Goal: Task Accomplishment & Management: Complete application form

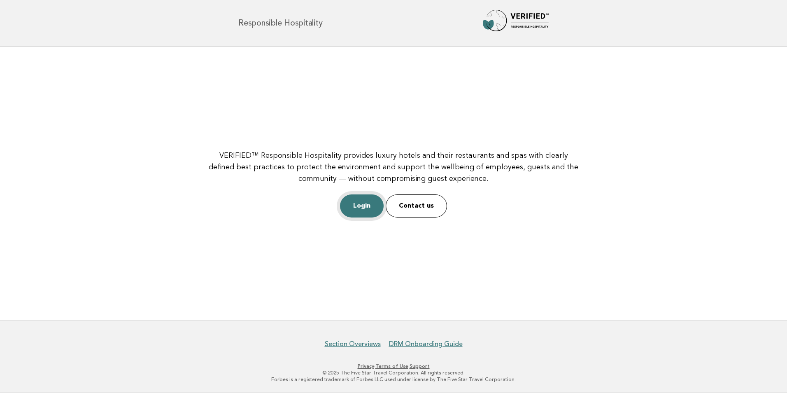
click at [368, 203] on link "Login" at bounding box center [362, 205] width 44 height 23
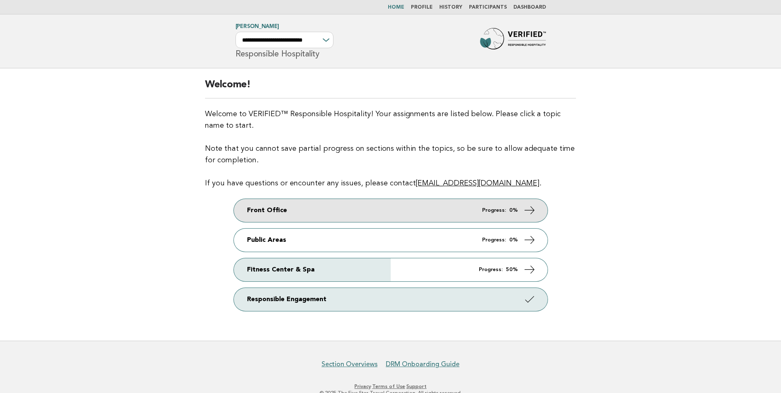
click at [278, 212] on link "Front Office Progress: 0%" at bounding box center [391, 210] width 314 height 23
click at [321, 218] on link "Front Office Progress: 0%" at bounding box center [391, 210] width 314 height 23
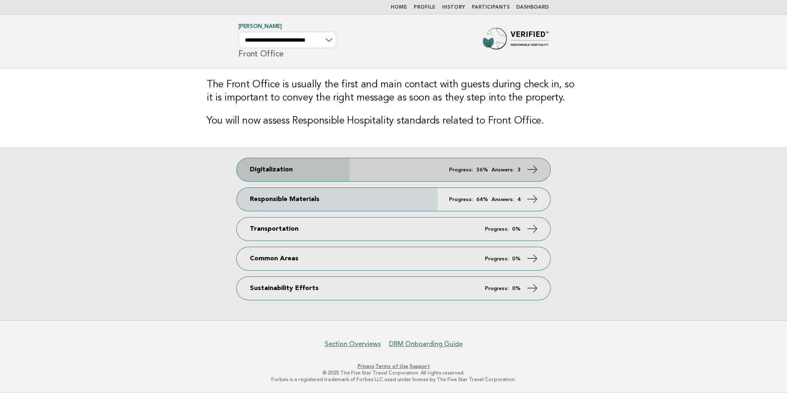
click at [341, 175] on link "Digitalization Progress: 36% Answers: 3" at bounding box center [394, 169] width 314 height 23
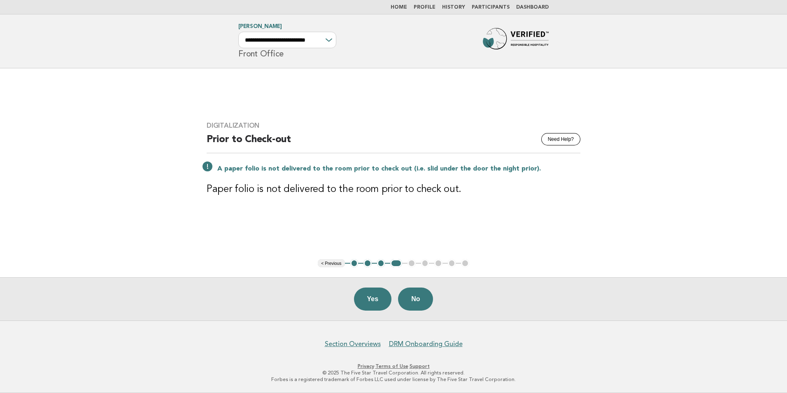
click at [355, 265] on button "1" at bounding box center [354, 263] width 8 height 8
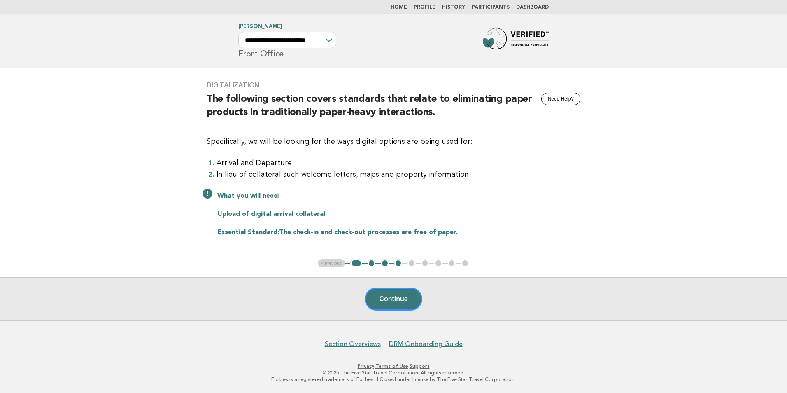
click at [359, 263] on button "1" at bounding box center [356, 263] width 12 height 8
click at [370, 264] on button "2" at bounding box center [372, 263] width 8 height 8
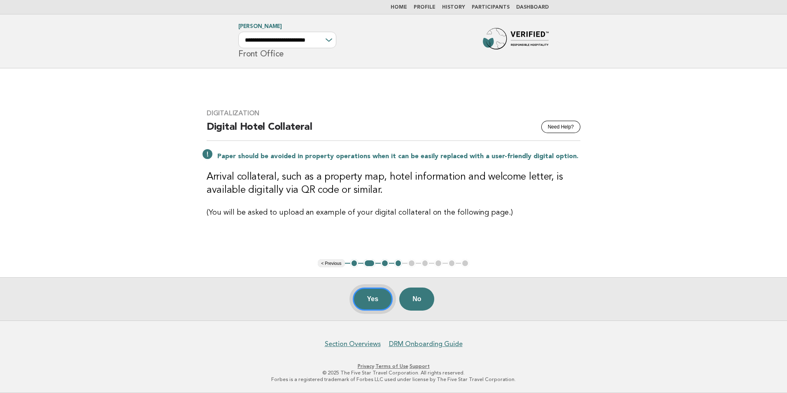
click at [375, 301] on button "Yes" at bounding box center [373, 298] width 40 height 23
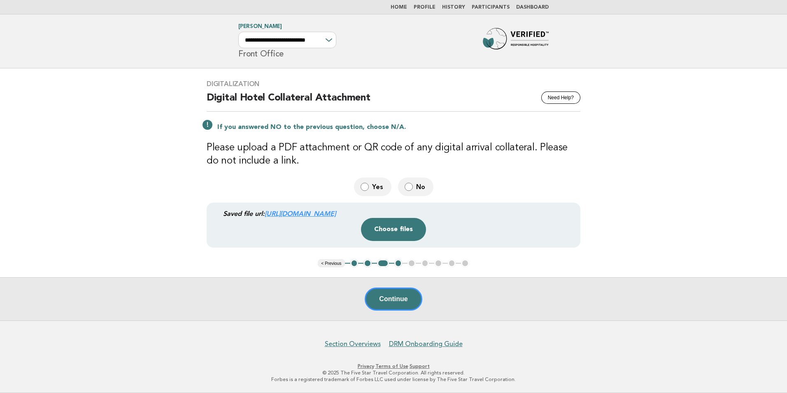
click at [336, 213] on link "https://be0idi9hwh.ucarecd.net/331eaded-322c-4769-a25b-a15ce87e3b29~2/" at bounding box center [300, 213] width 71 height 8
click at [372, 184] on span "Yes" at bounding box center [378, 186] width 13 height 9
click at [392, 302] on div "Continue" at bounding box center [393, 298] width 787 height 43
click at [414, 188] on label "No" at bounding box center [415, 186] width 35 height 19
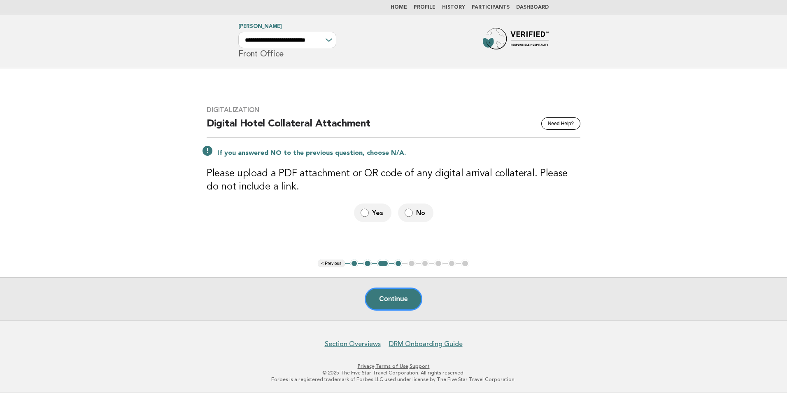
click at [381, 265] on button "3" at bounding box center [383, 263] width 12 height 8
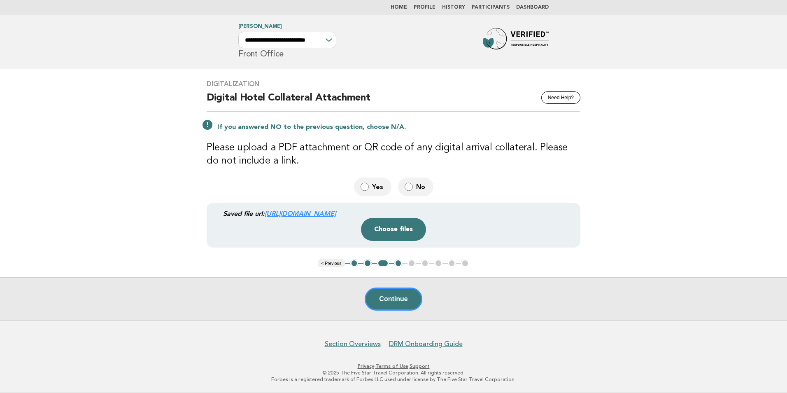
click at [377, 189] on span "Yes" at bounding box center [378, 186] width 13 height 9
click at [403, 231] on button "Choose files" at bounding box center [393, 229] width 65 height 23
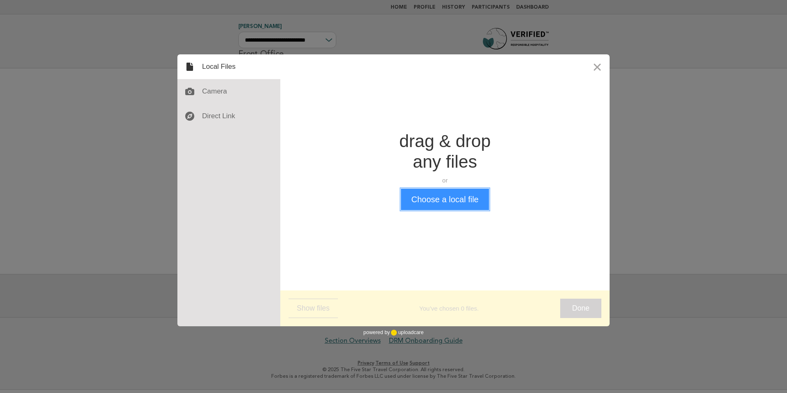
click at [464, 203] on button "Choose a local file" at bounding box center [445, 199] width 88 height 21
click at [593, 67] on button "Close" at bounding box center [597, 66] width 25 height 25
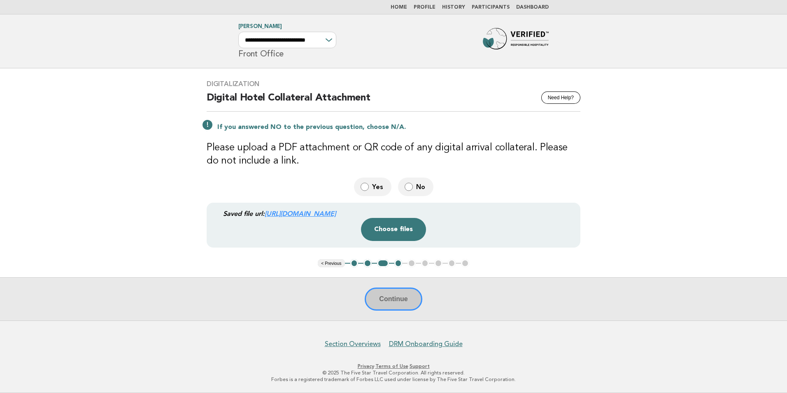
drag, startPoint x: 497, startPoint y: 216, endPoint x: 475, endPoint y: 221, distance: 22.5
click at [475, 221] on div "Drop a file here Choose files Cancel Remove" at bounding box center [393, 229] width 361 height 23
click at [376, 231] on button "Choose files" at bounding box center [393, 229] width 65 height 23
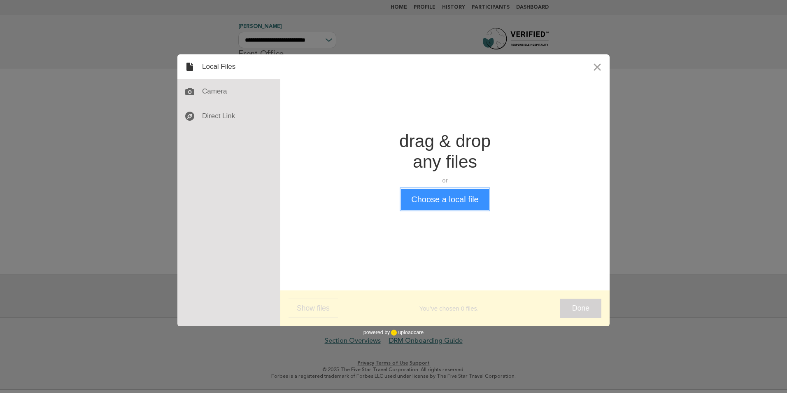
click at [443, 196] on button "Choose a local file" at bounding box center [445, 199] width 88 height 21
click at [443, 197] on button "Choose a local file" at bounding box center [445, 199] width 88 height 21
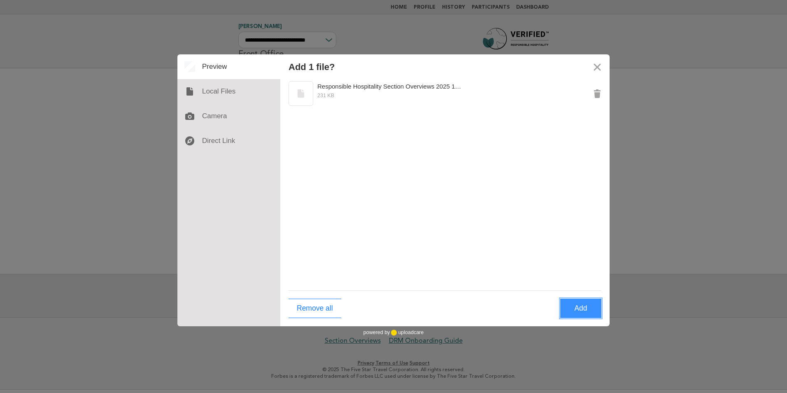
click at [576, 307] on button "Add" at bounding box center [580, 307] width 41 height 19
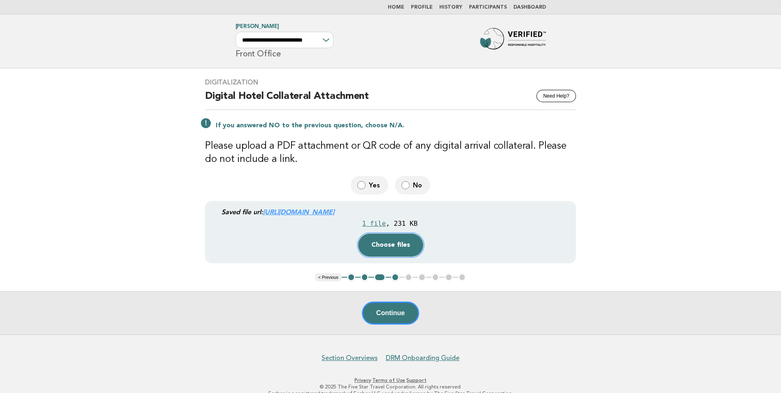
click at [388, 249] on button "Choose files" at bounding box center [390, 244] width 65 height 23
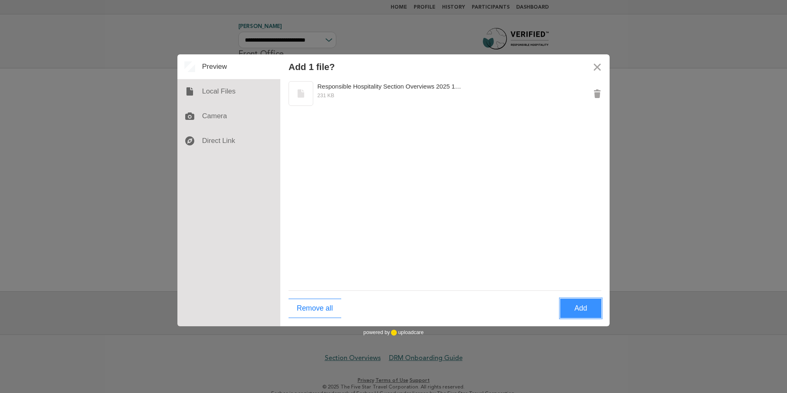
click at [583, 310] on button "Add" at bounding box center [580, 307] width 41 height 19
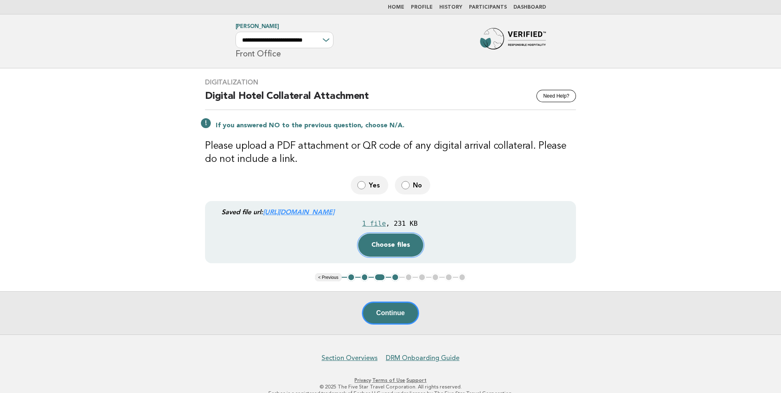
click at [389, 241] on button "Choose files" at bounding box center [390, 244] width 65 height 23
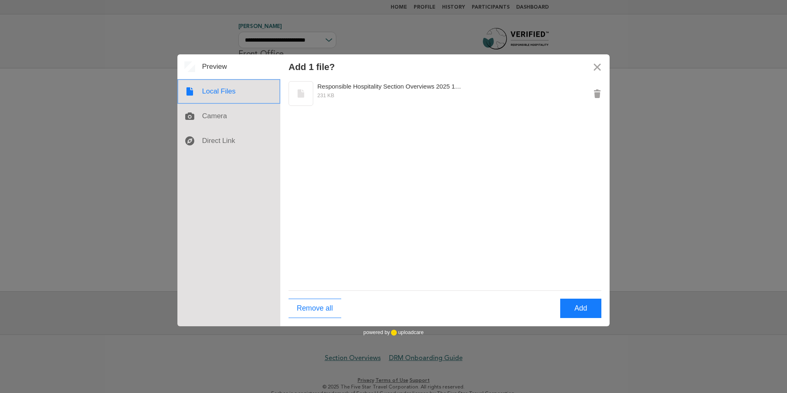
click at [219, 88] on div at bounding box center [228, 91] width 103 height 25
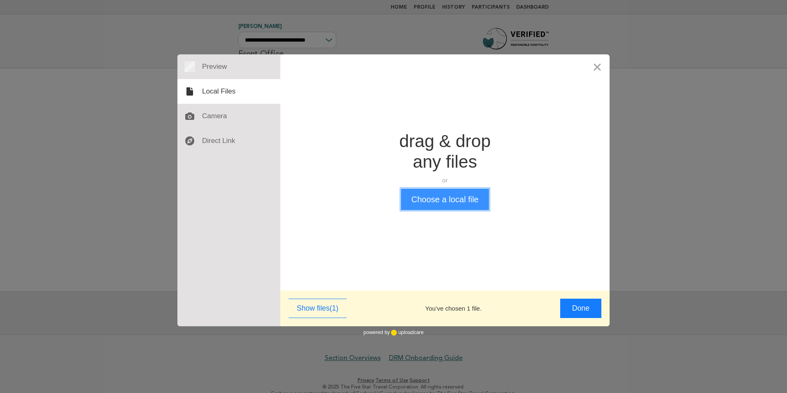
click at [454, 203] on button "Choose a local file" at bounding box center [445, 199] width 88 height 21
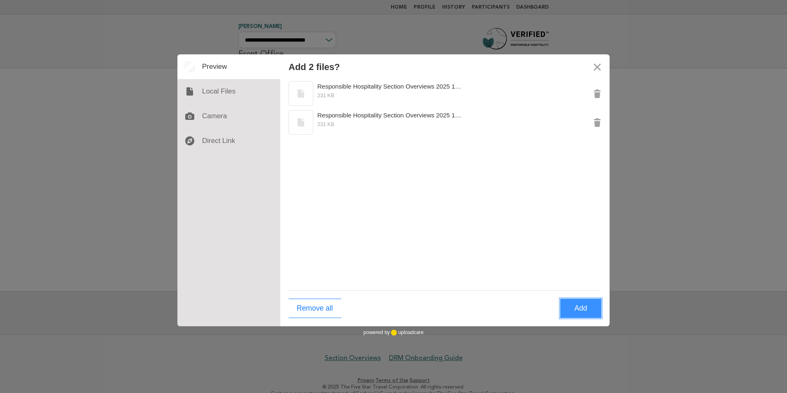
click at [577, 307] on button "Add" at bounding box center [580, 307] width 41 height 19
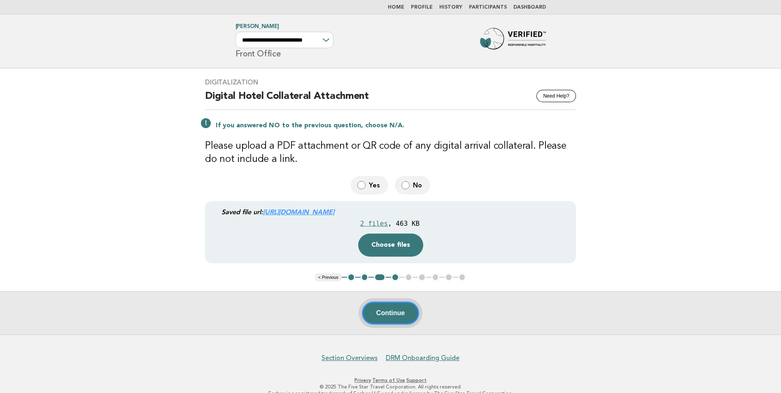
click at [393, 313] on button "Continue" at bounding box center [390, 312] width 57 height 23
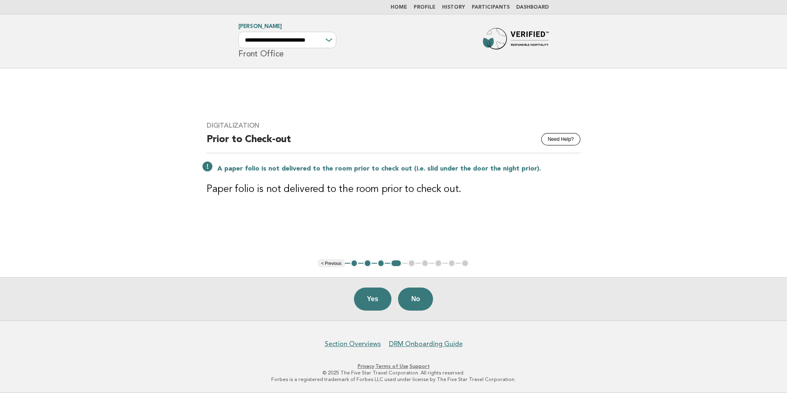
click at [380, 264] on button "3" at bounding box center [381, 263] width 8 height 8
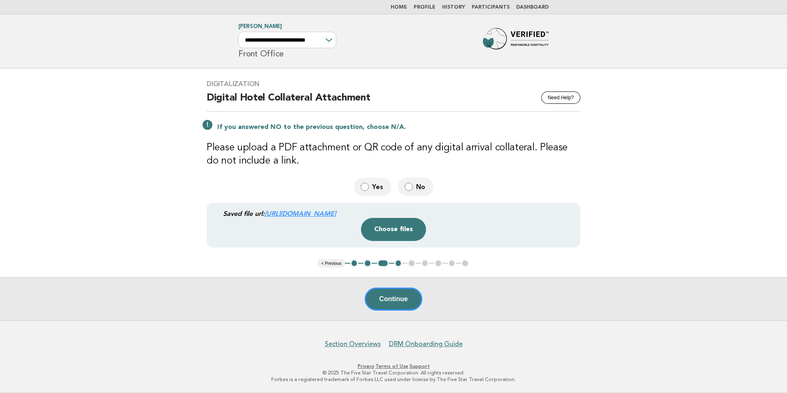
click at [336, 212] on link "https://be0idi9hwh.ucarecd.net/331eaded-322c-4769-a25b-a15ce87e3b29~2/" at bounding box center [300, 213] width 71 height 8
click at [403, 228] on button "Choose files" at bounding box center [393, 229] width 65 height 23
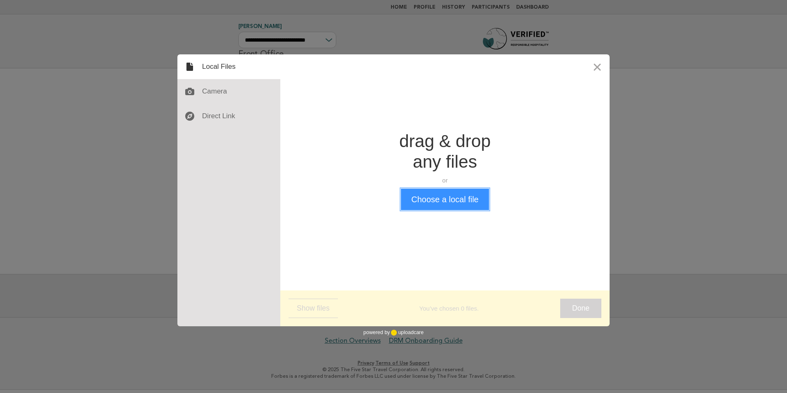
click at [440, 197] on button "Choose a local file" at bounding box center [445, 199] width 88 height 21
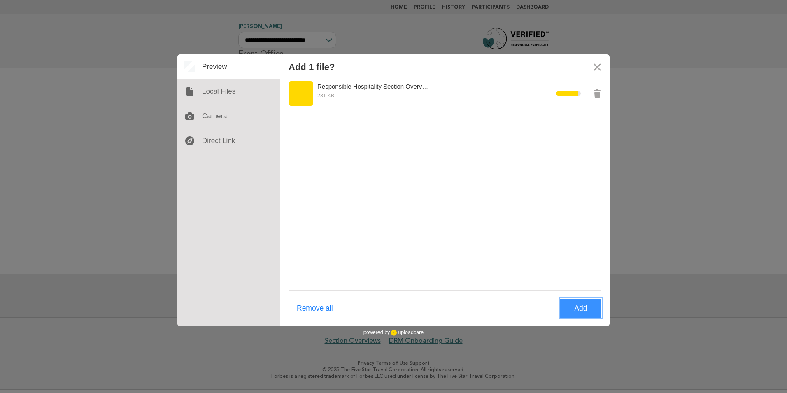
click at [579, 309] on button "Add" at bounding box center [580, 307] width 41 height 19
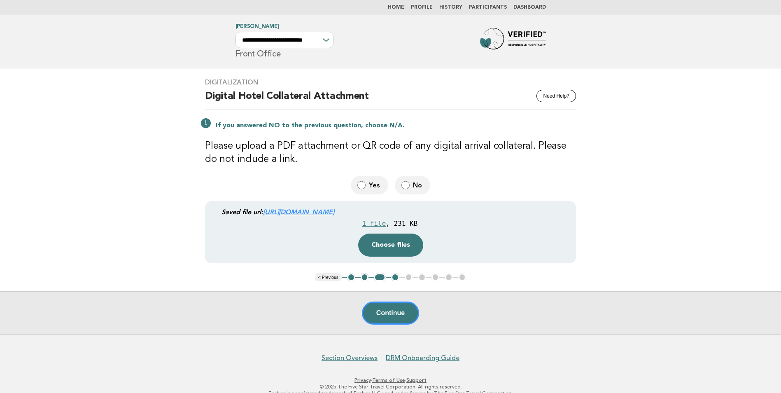
click at [370, 184] on span "Yes" at bounding box center [375, 185] width 13 height 9
click at [400, 313] on div "Continue" at bounding box center [390, 312] width 781 height 43
click at [384, 313] on div "Continue" at bounding box center [390, 312] width 781 height 43
click at [386, 248] on button "Choose files" at bounding box center [390, 244] width 65 height 23
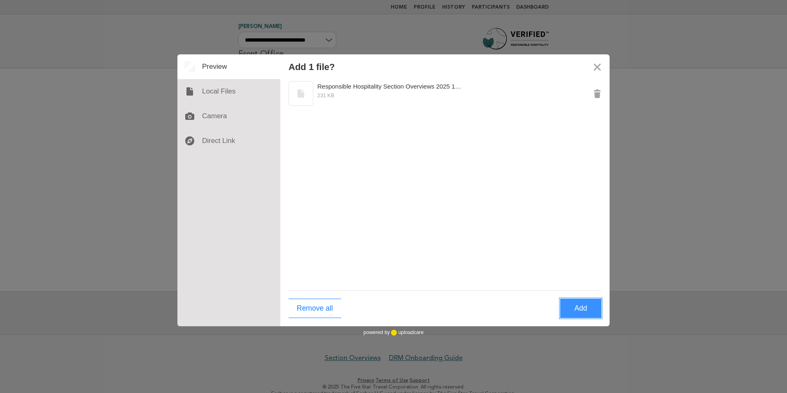
click at [583, 307] on button "Add" at bounding box center [580, 307] width 41 height 19
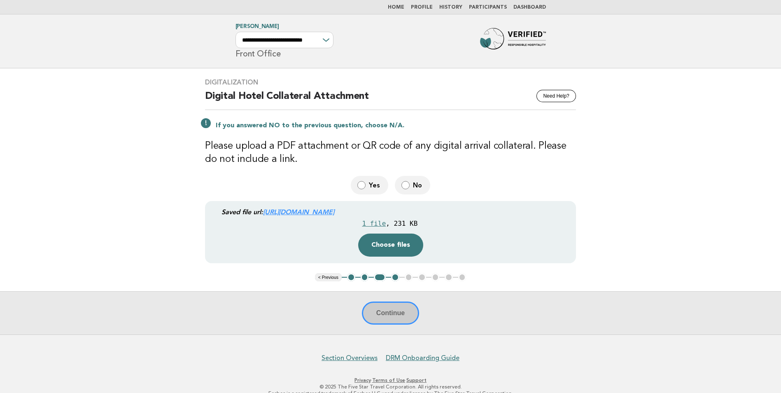
click at [400, 314] on div "Continue" at bounding box center [390, 312] width 781 height 43
click at [379, 226] on div "1 file" at bounding box center [374, 223] width 24 height 8
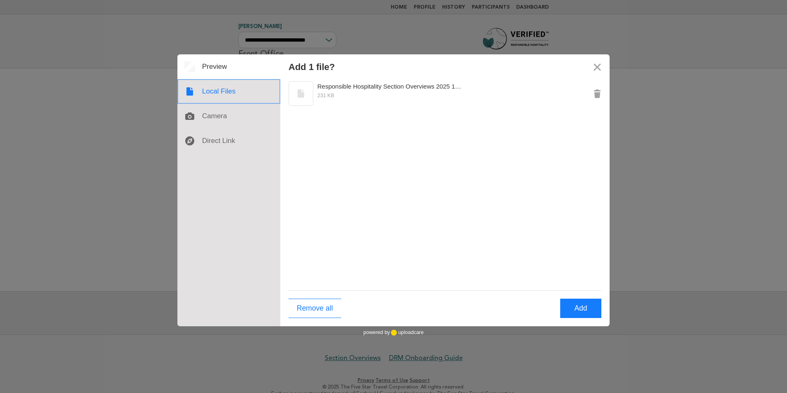
click at [220, 89] on div at bounding box center [228, 91] width 103 height 25
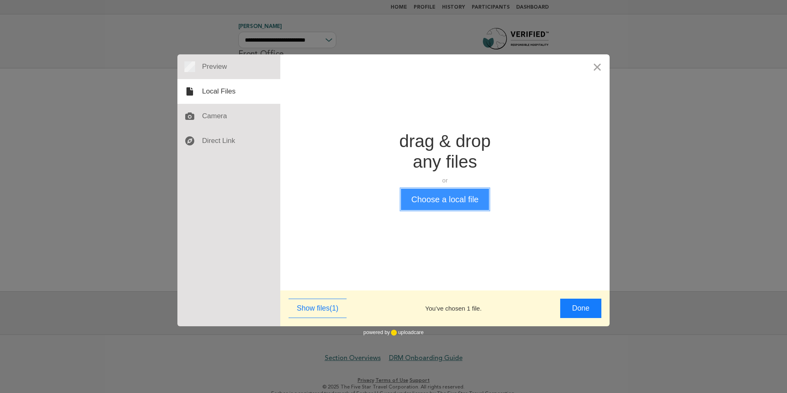
click at [439, 191] on button "Choose a local file" at bounding box center [445, 199] width 88 height 21
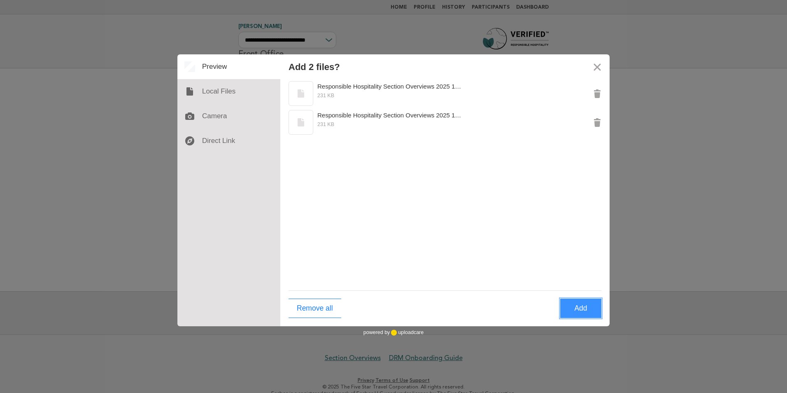
click at [580, 310] on button "Add" at bounding box center [580, 307] width 41 height 19
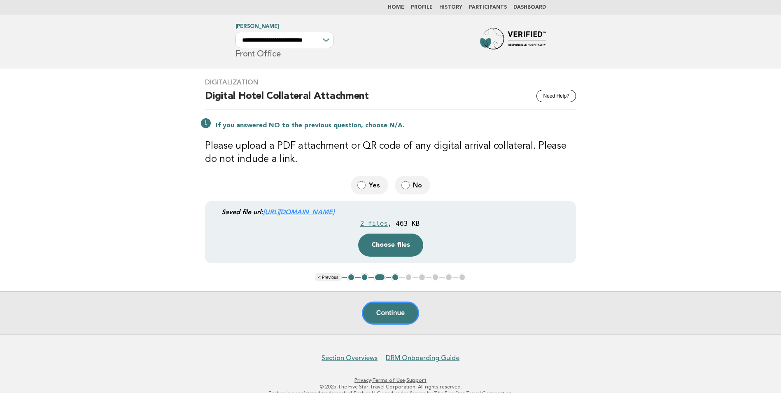
click at [376, 276] on button "3" at bounding box center [380, 277] width 12 height 8
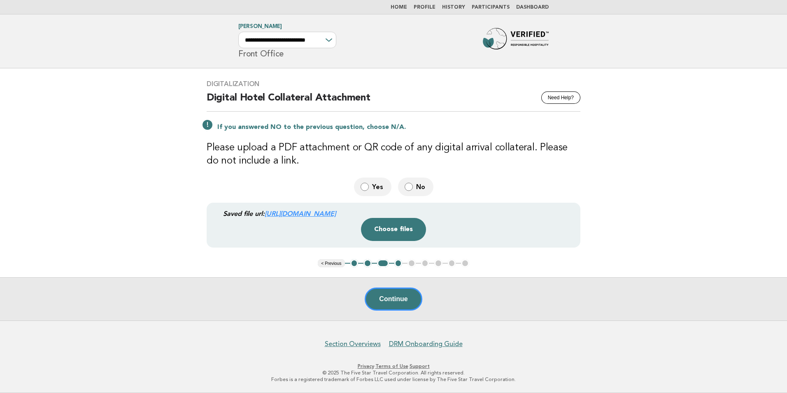
click at [390, 265] on ul "< Previous 1 2 3 4 5 6 7 8 9" at bounding box center [393, 263] width 151 height 8
click at [394, 263] on li "4" at bounding box center [398, 263] width 8 height 8
click at [381, 262] on button "3" at bounding box center [383, 263] width 12 height 8
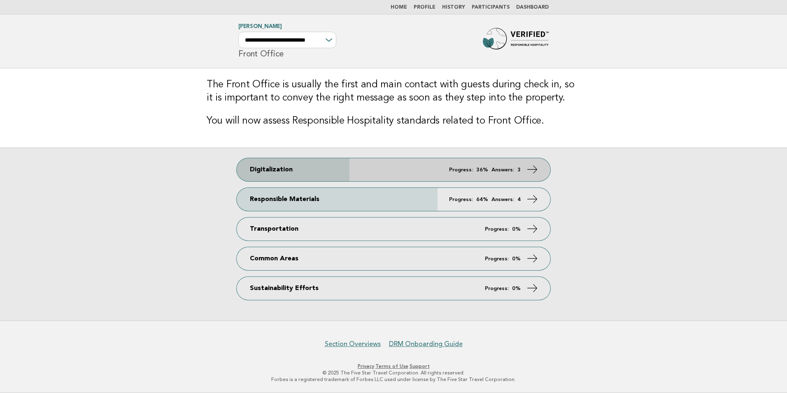
click at [312, 173] on link "Digitalization Progress: 36% Answers: 3" at bounding box center [394, 169] width 314 height 23
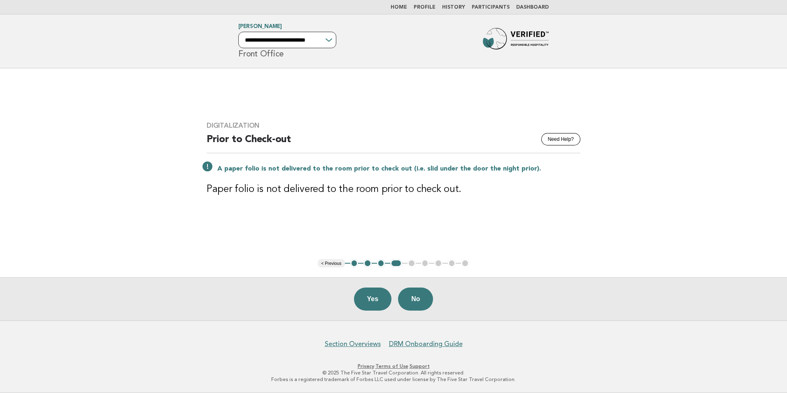
click at [324, 39] on select "**********" at bounding box center [287, 40] width 98 height 16
select select "**********"
click at [238, 32] on select "**********" at bounding box center [287, 40] width 98 height 16
click at [513, 34] on img at bounding box center [516, 41] width 66 height 26
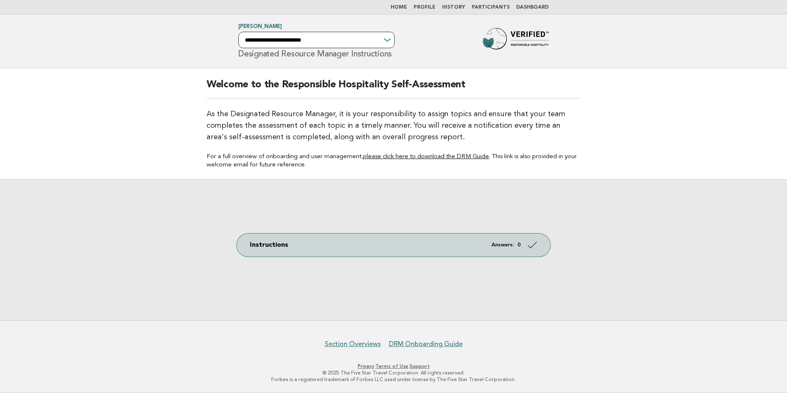
click at [302, 39] on select "**********" at bounding box center [316, 40] width 156 height 16
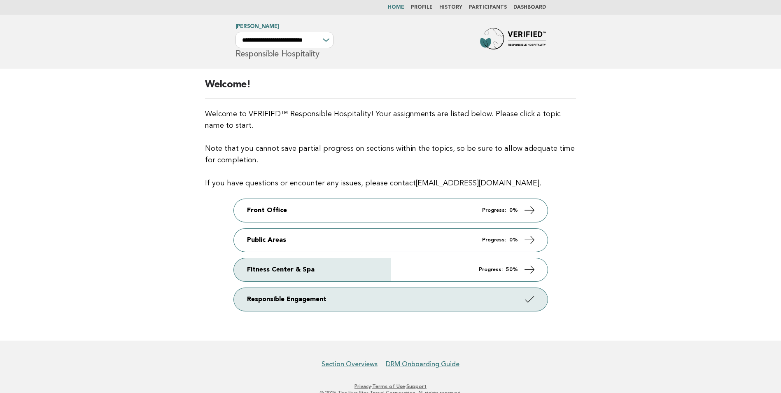
click at [298, 54] on h1 "**********" at bounding box center [284, 41] width 98 height 34
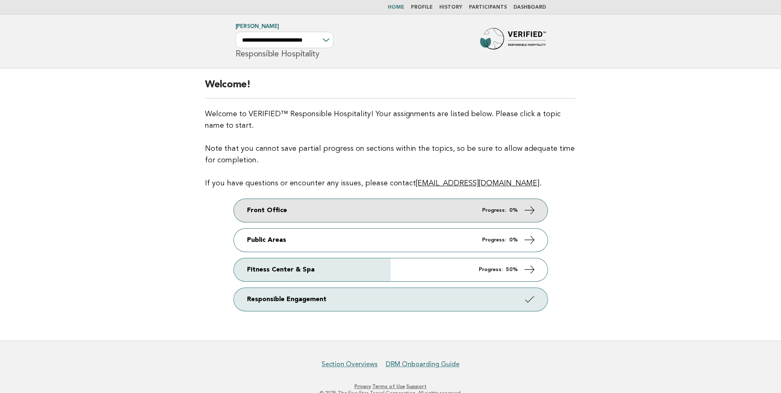
click at [369, 208] on link "Front Office Progress: 0%" at bounding box center [391, 210] width 314 height 23
